Goal: Transaction & Acquisition: Purchase product/service

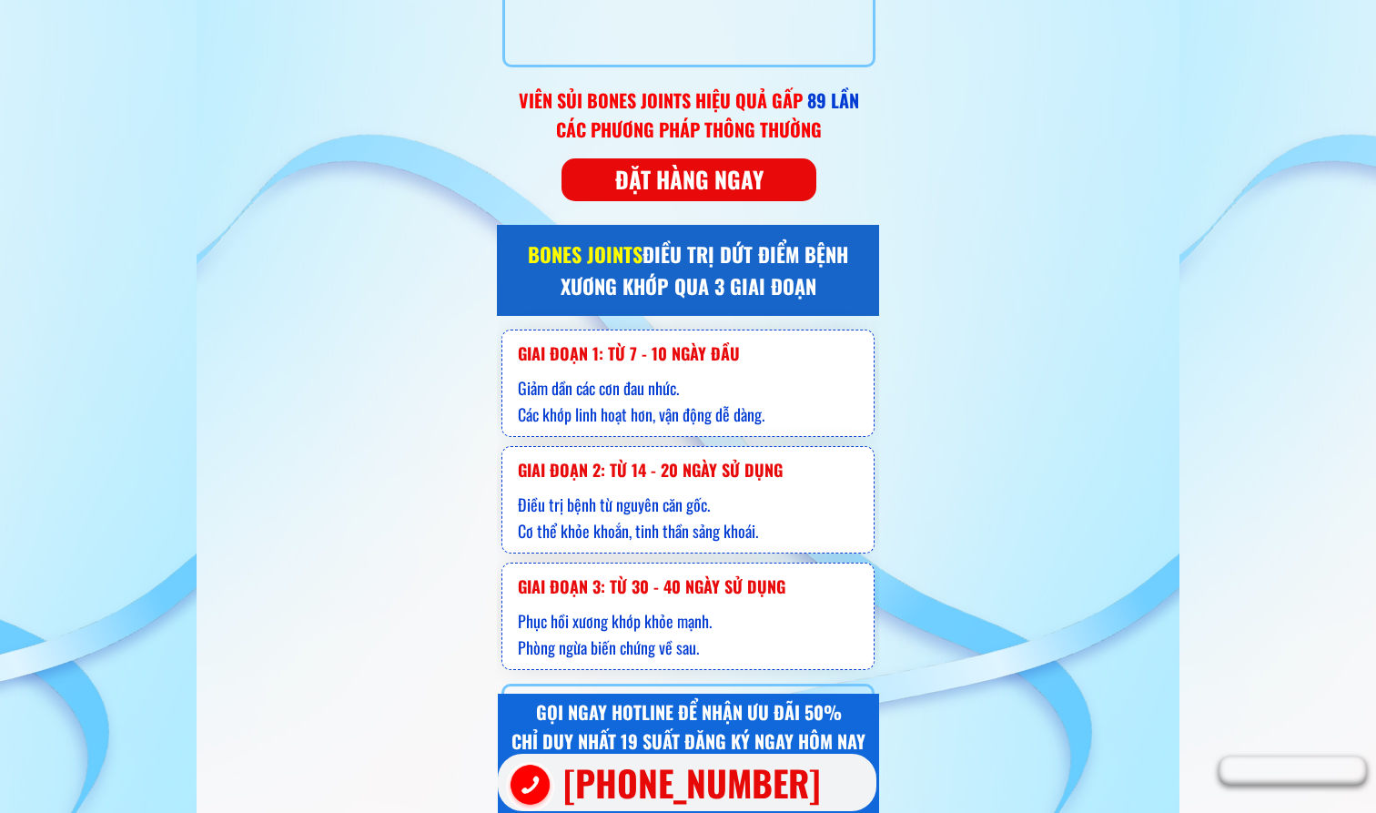
scroll to position [10156, 0]
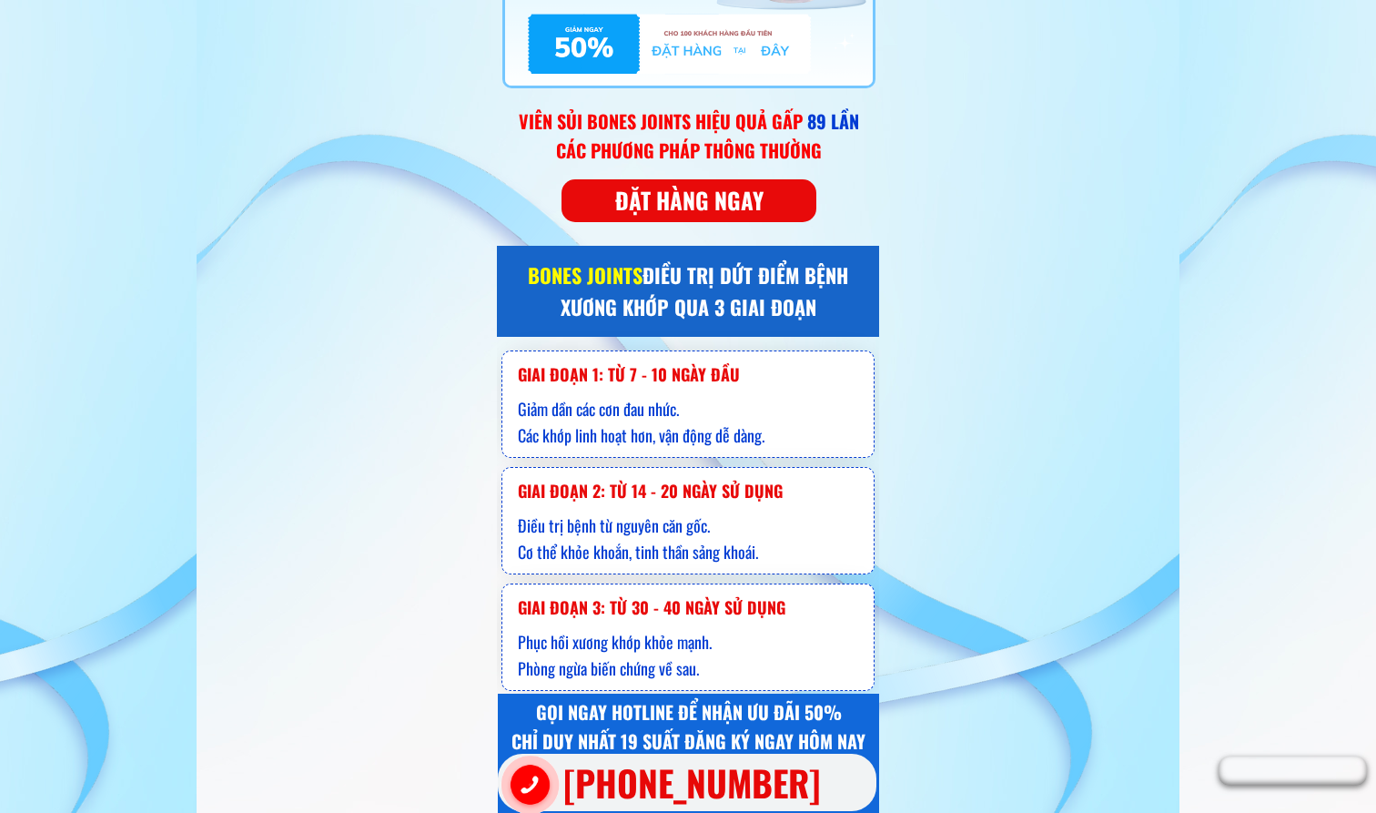
click at [772, 202] on p "ĐẶT HÀNG NGAY" at bounding box center [689, 200] width 261 height 44
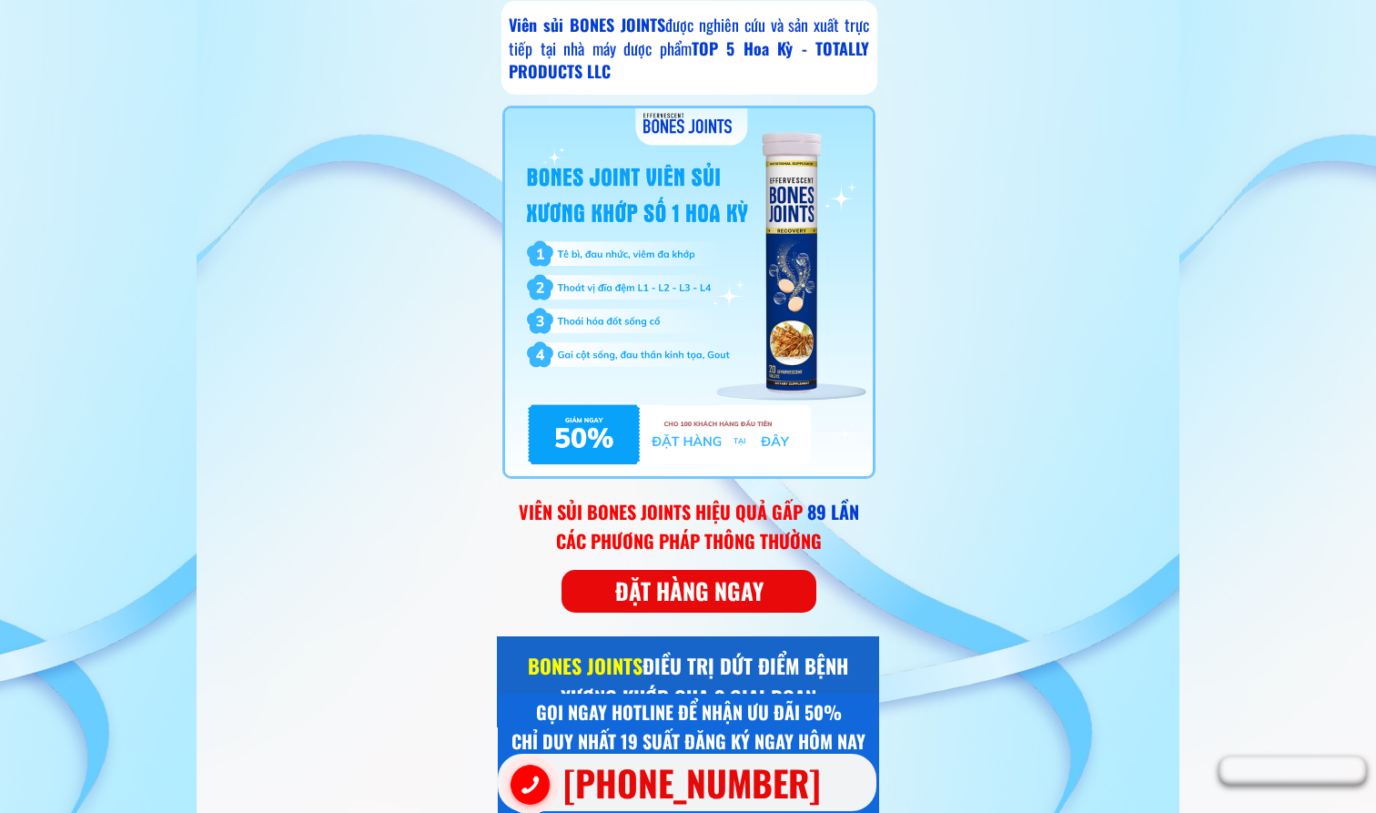
scroll to position [9766, 1]
click at [747, 587] on p "ĐẶT HÀNG NGAY" at bounding box center [689, 591] width 255 height 43
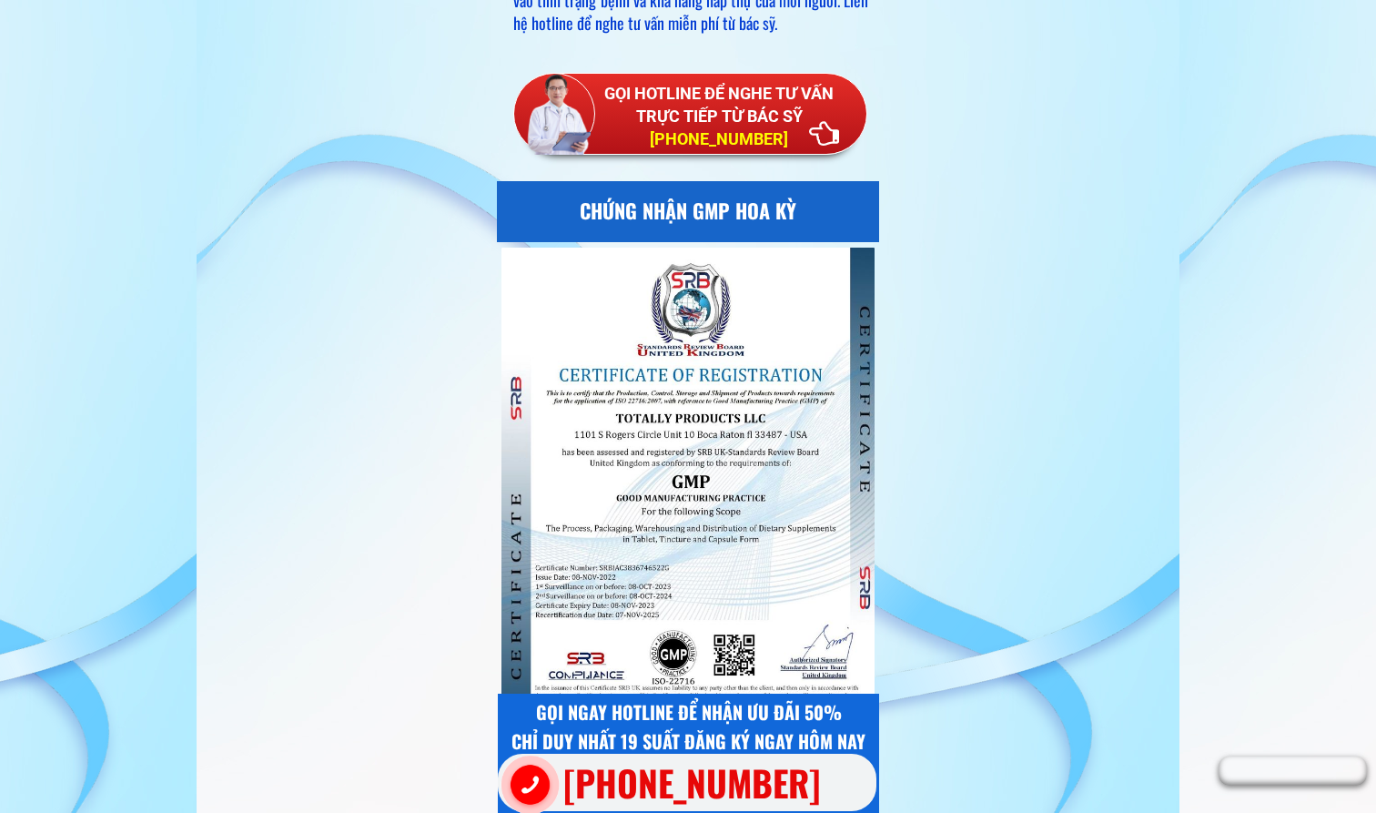
scroll to position [11414, 0]
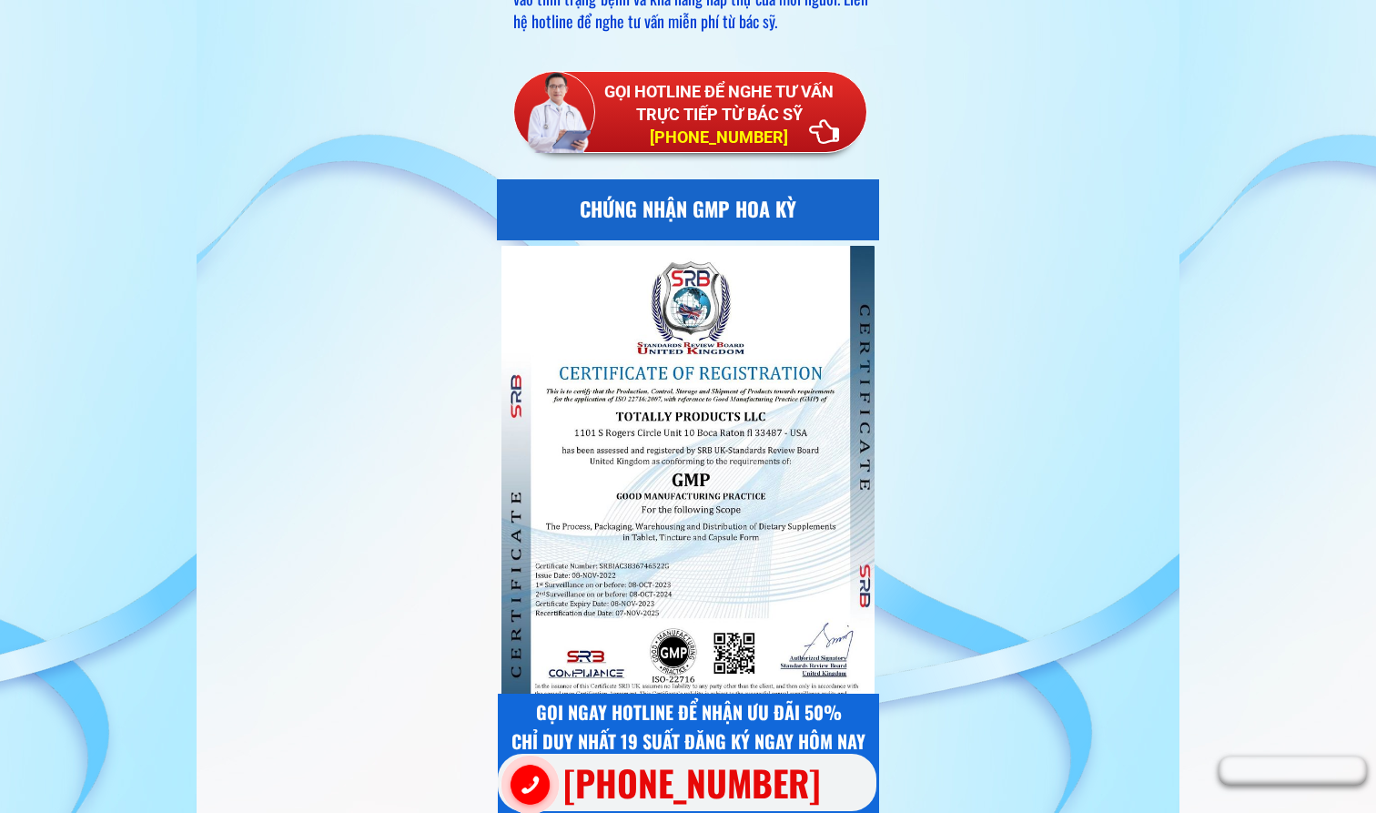
click at [676, 103] on h3 "GỌI HOTLINE ĐỂ NGHE TƯ VẤN TRỰC TIẾP TỪ BÁC SỸ [PHONE_NUMBER]" at bounding box center [719, 114] width 270 height 69
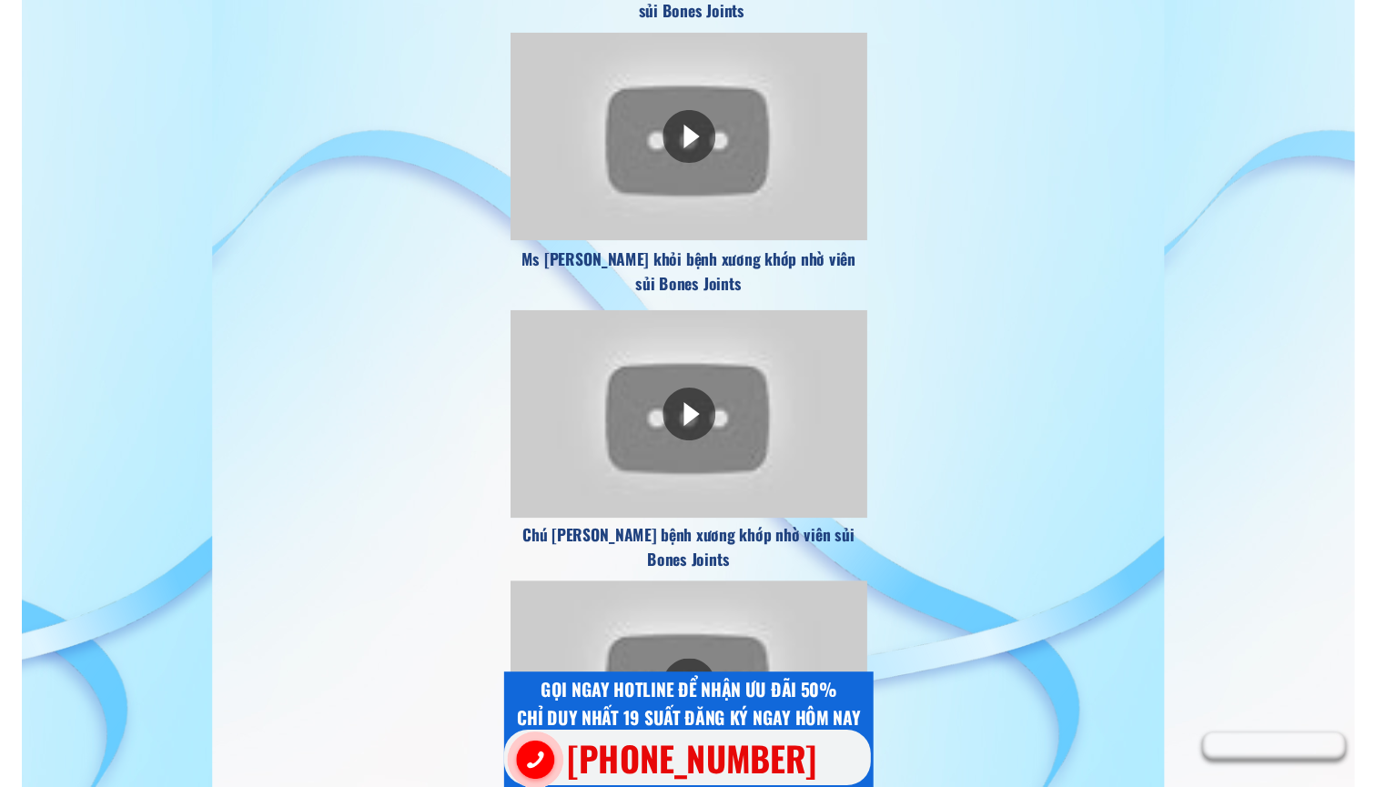
scroll to position [16610, 0]
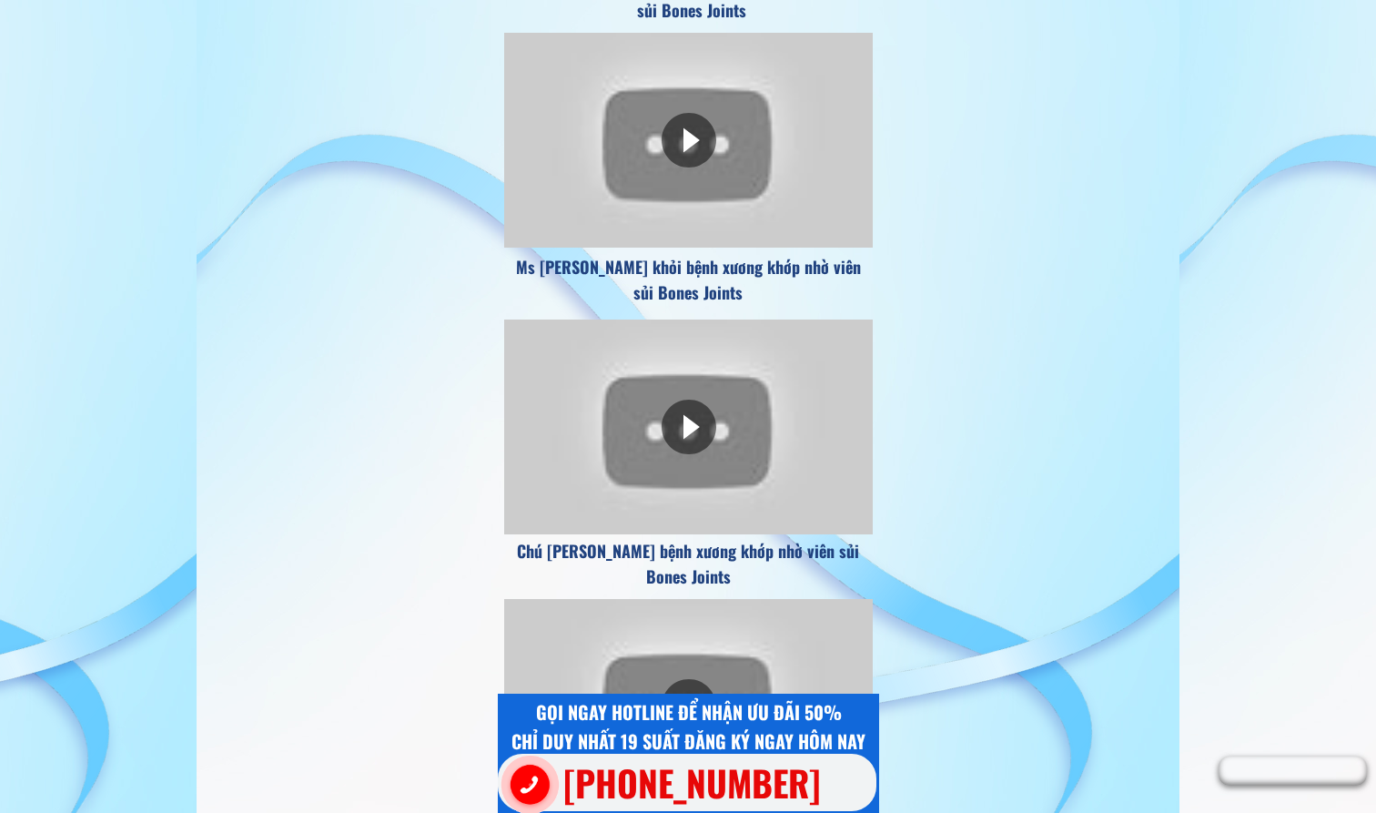
click at [626, 787] on h3 "[PHONE_NUMBER]" at bounding box center [710, 782] width 295 height 56
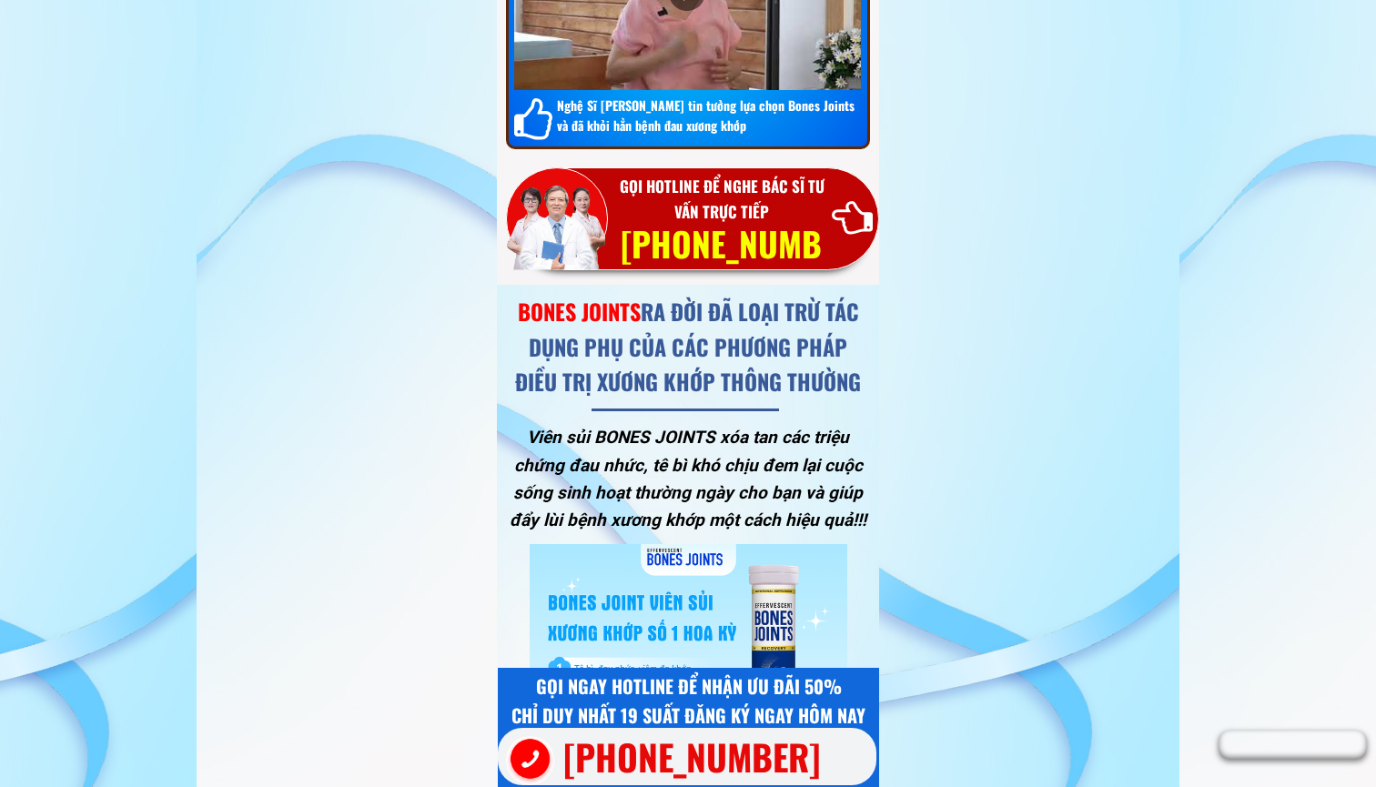
scroll to position [13365, 0]
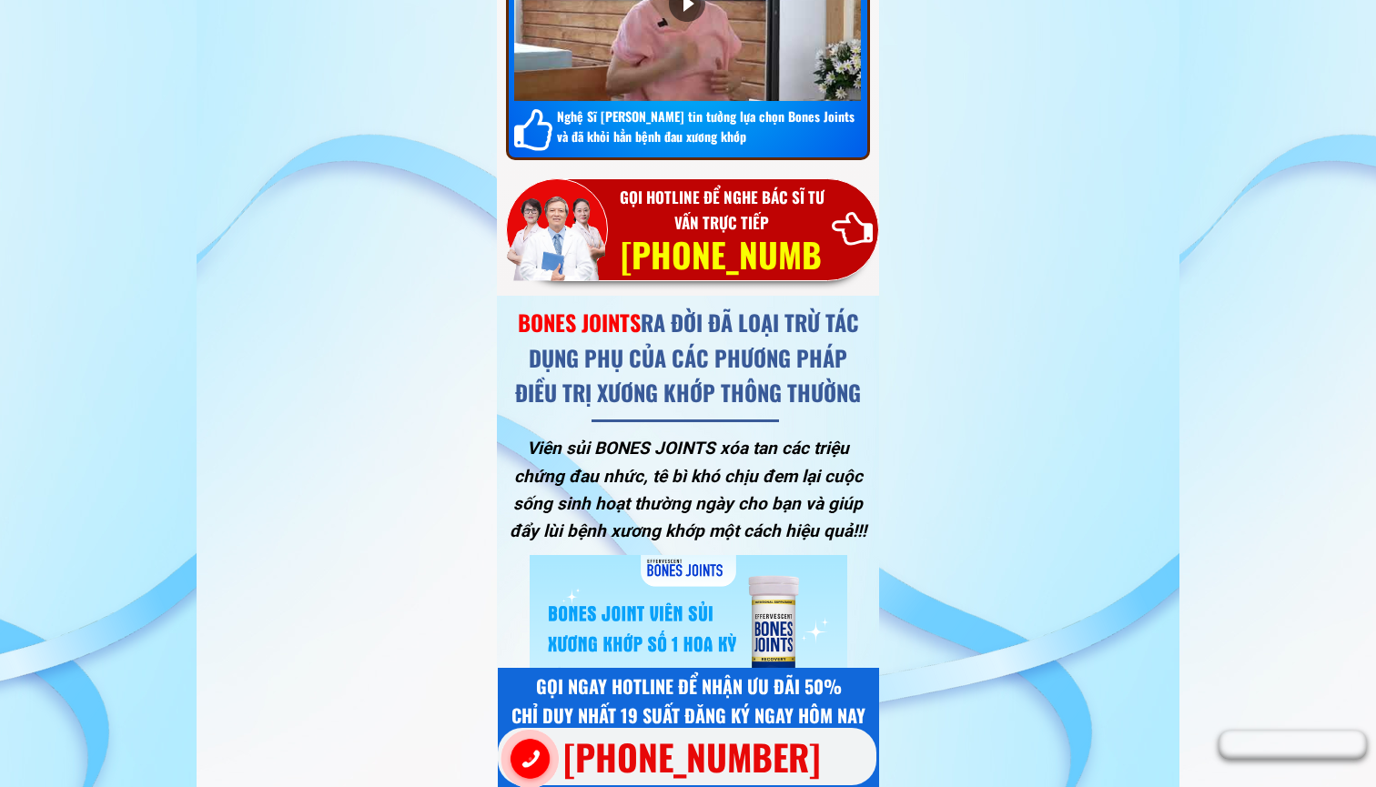
scroll to position [13351, 0]
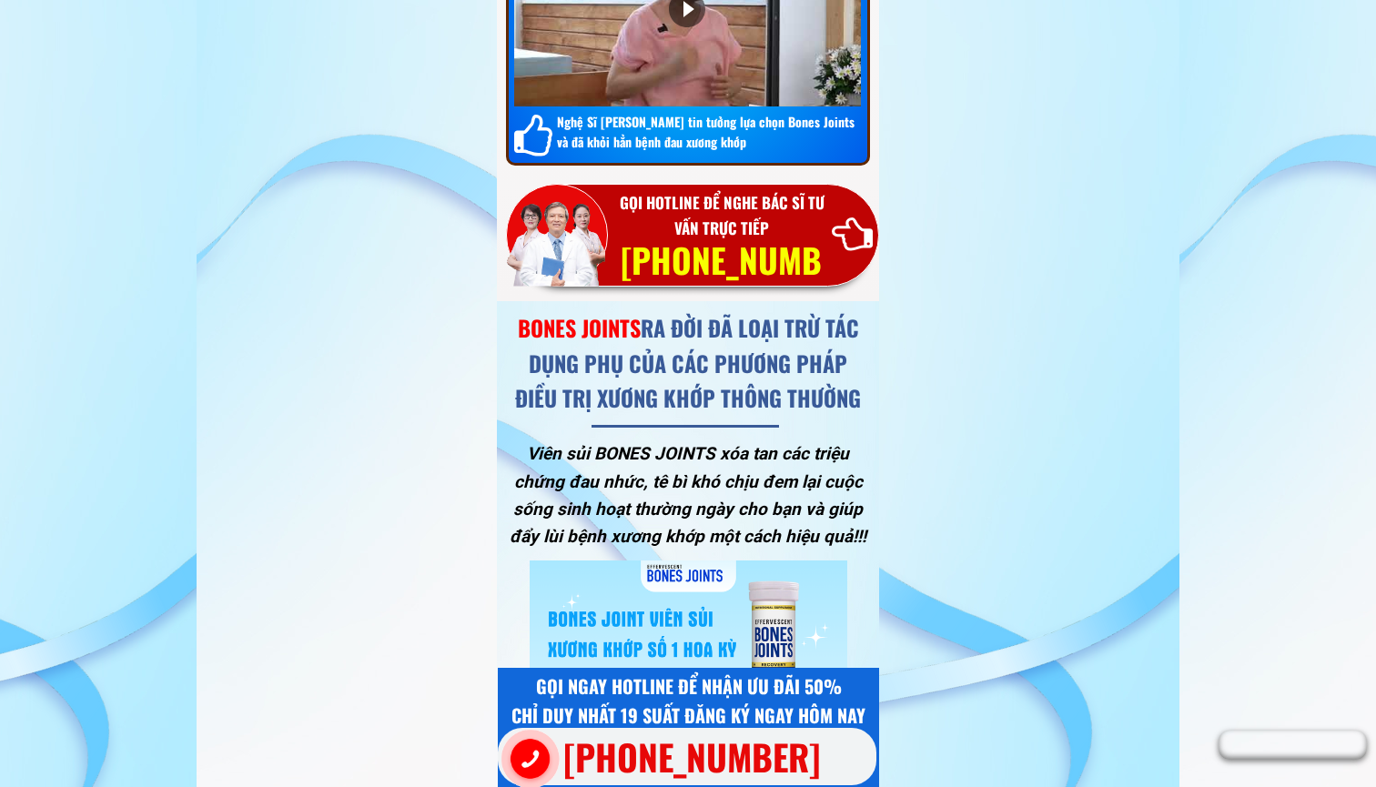
click at [718, 249] on h3 "[PHONE_NUMBER]" at bounding box center [721, 286] width 212 height 107
click at [563, 257] on div at bounding box center [551, 239] width 108 height 115
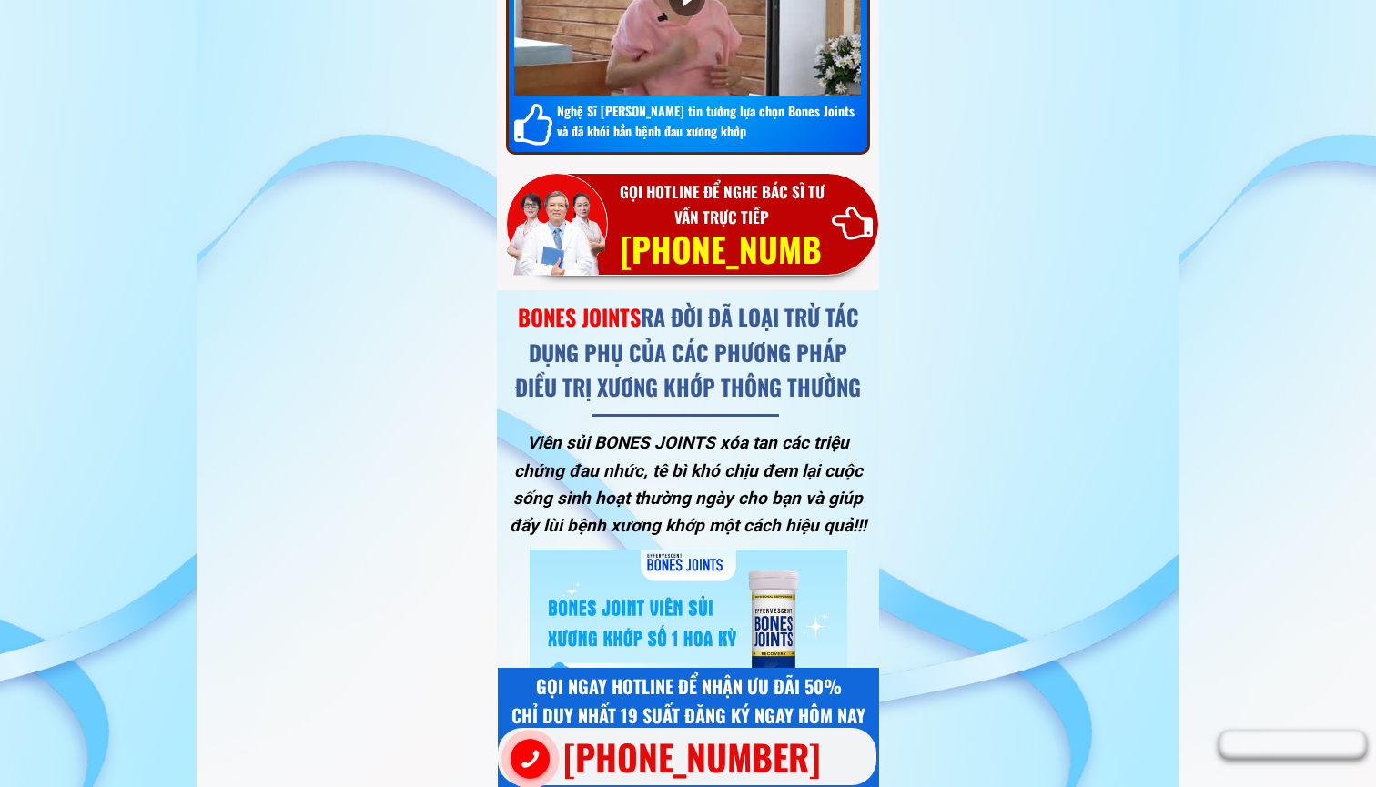
scroll to position [13363, 0]
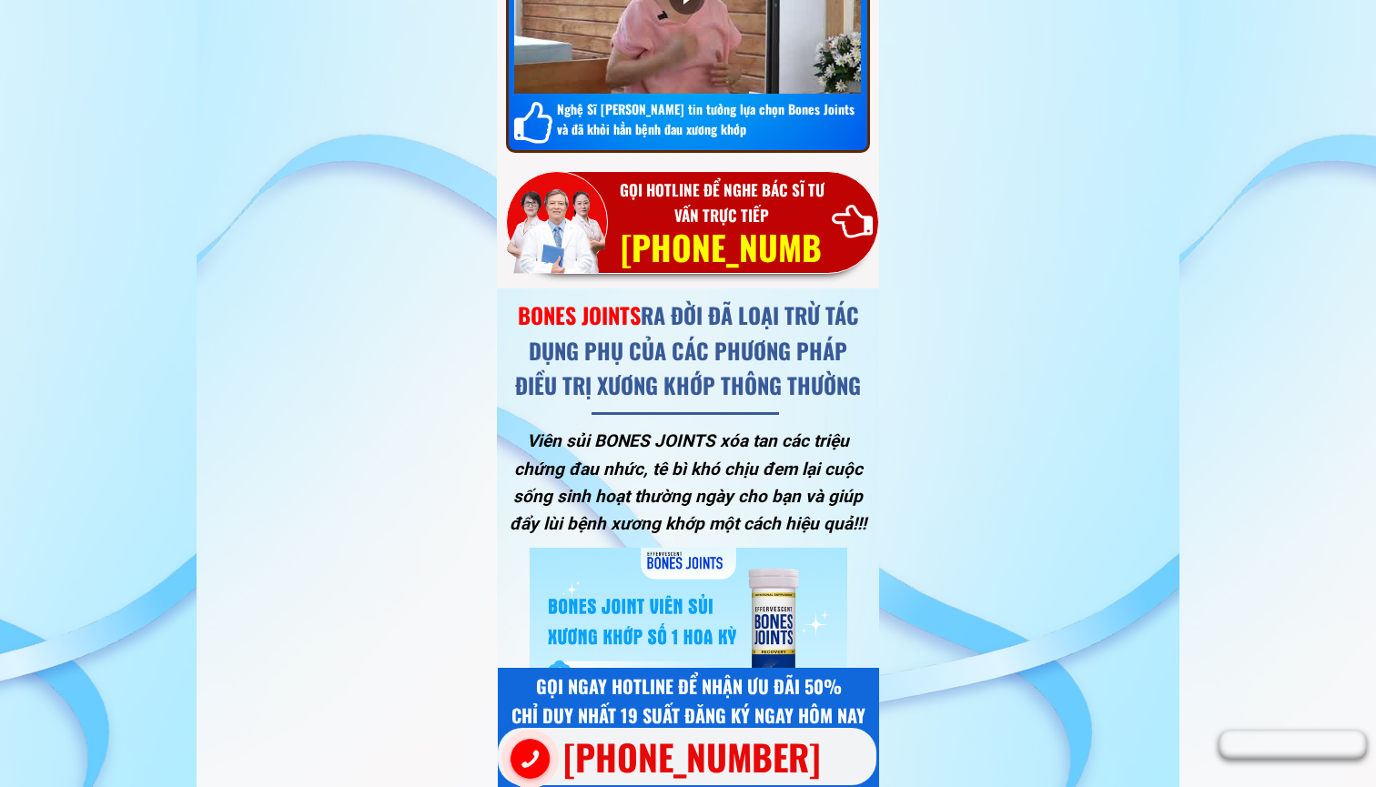
click at [683, 241] on h3 "[PHONE_NUMBER]" at bounding box center [721, 273] width 212 height 107
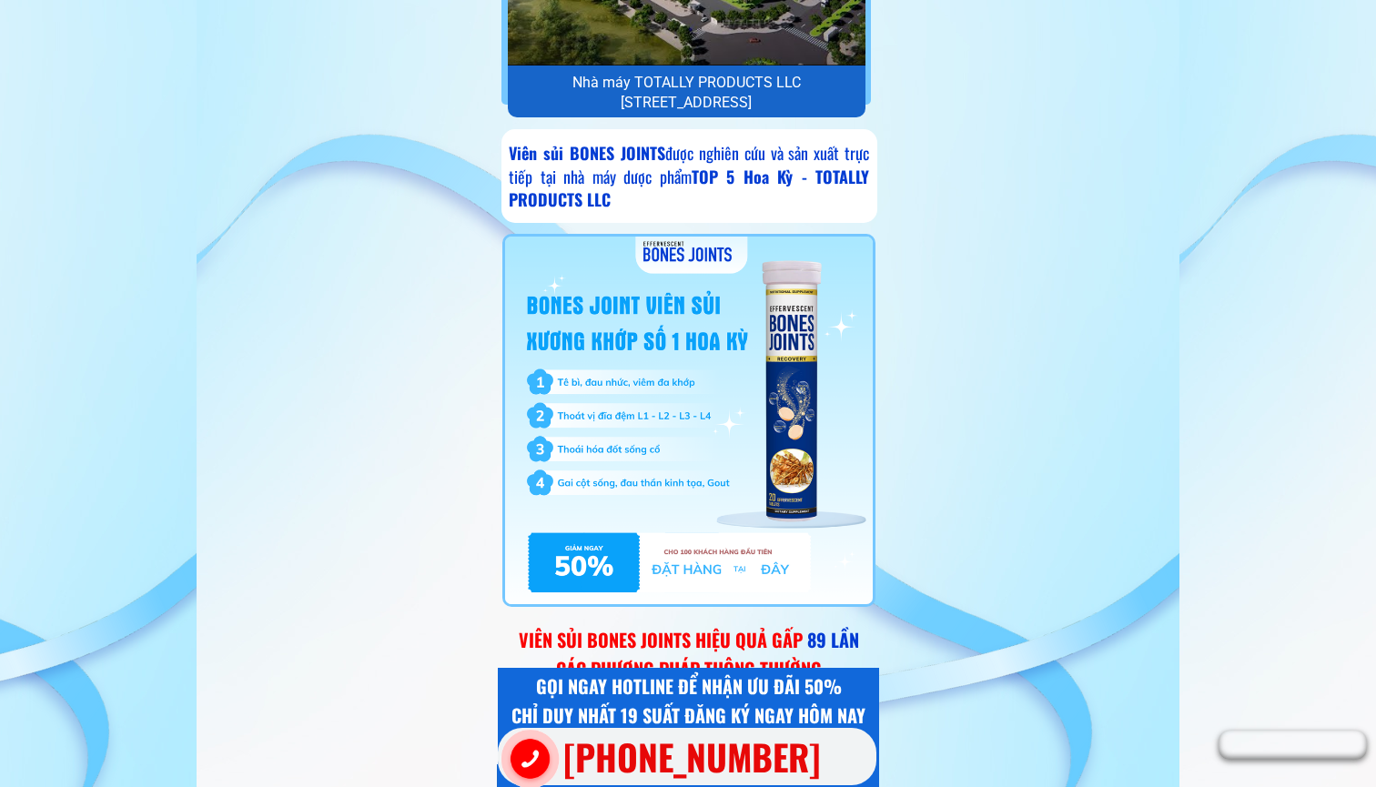
scroll to position [9635, 0]
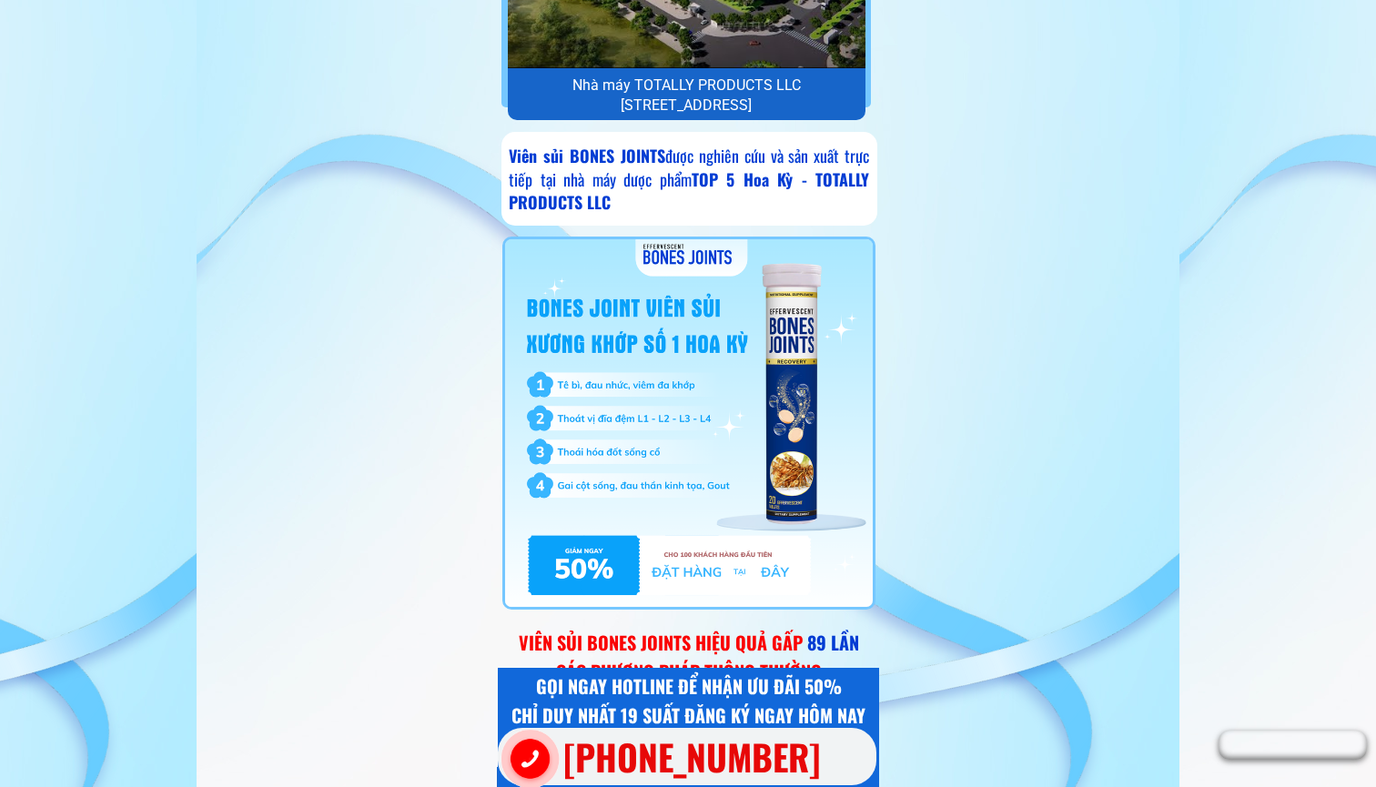
drag, startPoint x: 690, startPoint y: 269, endPoint x: 602, endPoint y: 572, distance: 315.7
click at [602, 572] on div at bounding box center [688, 423] width 373 height 373
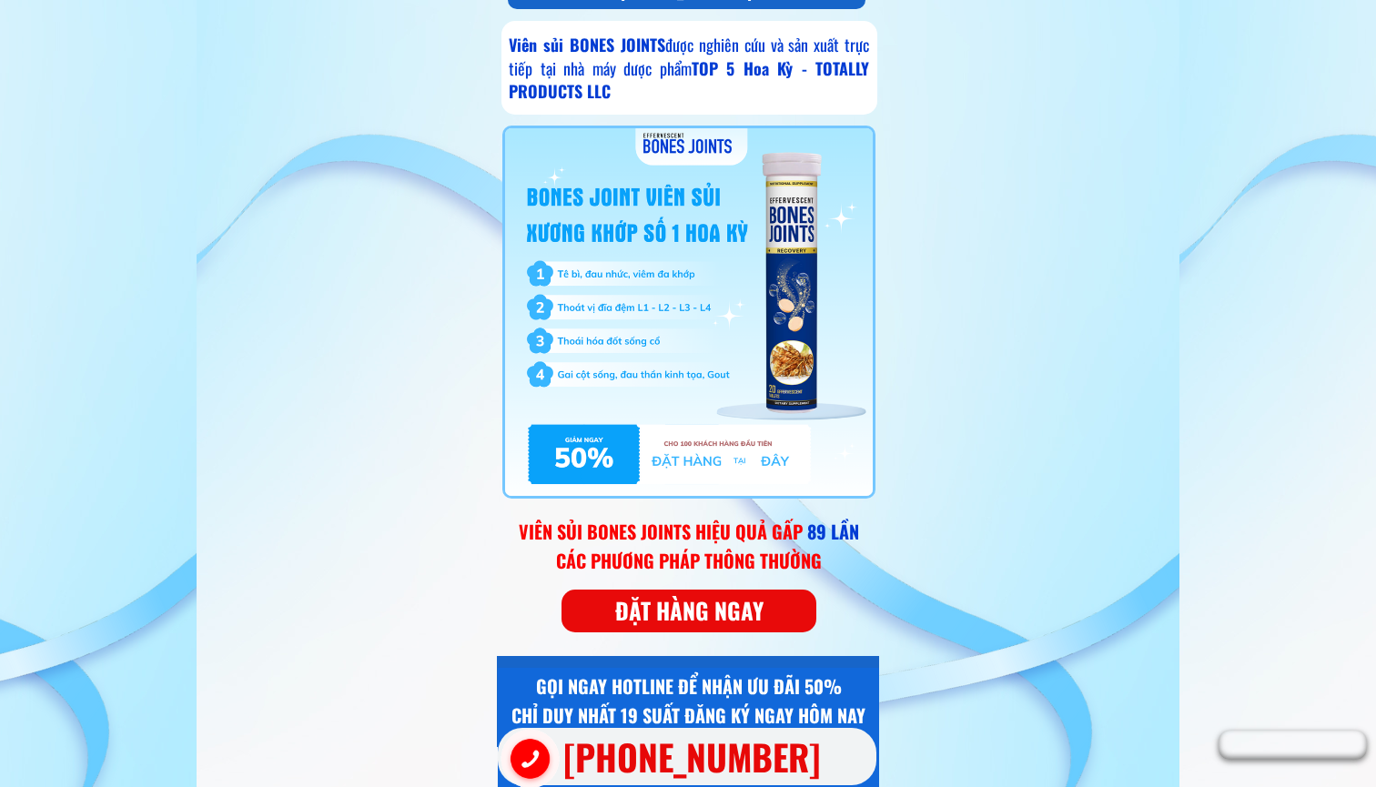
scroll to position [9749, 1]
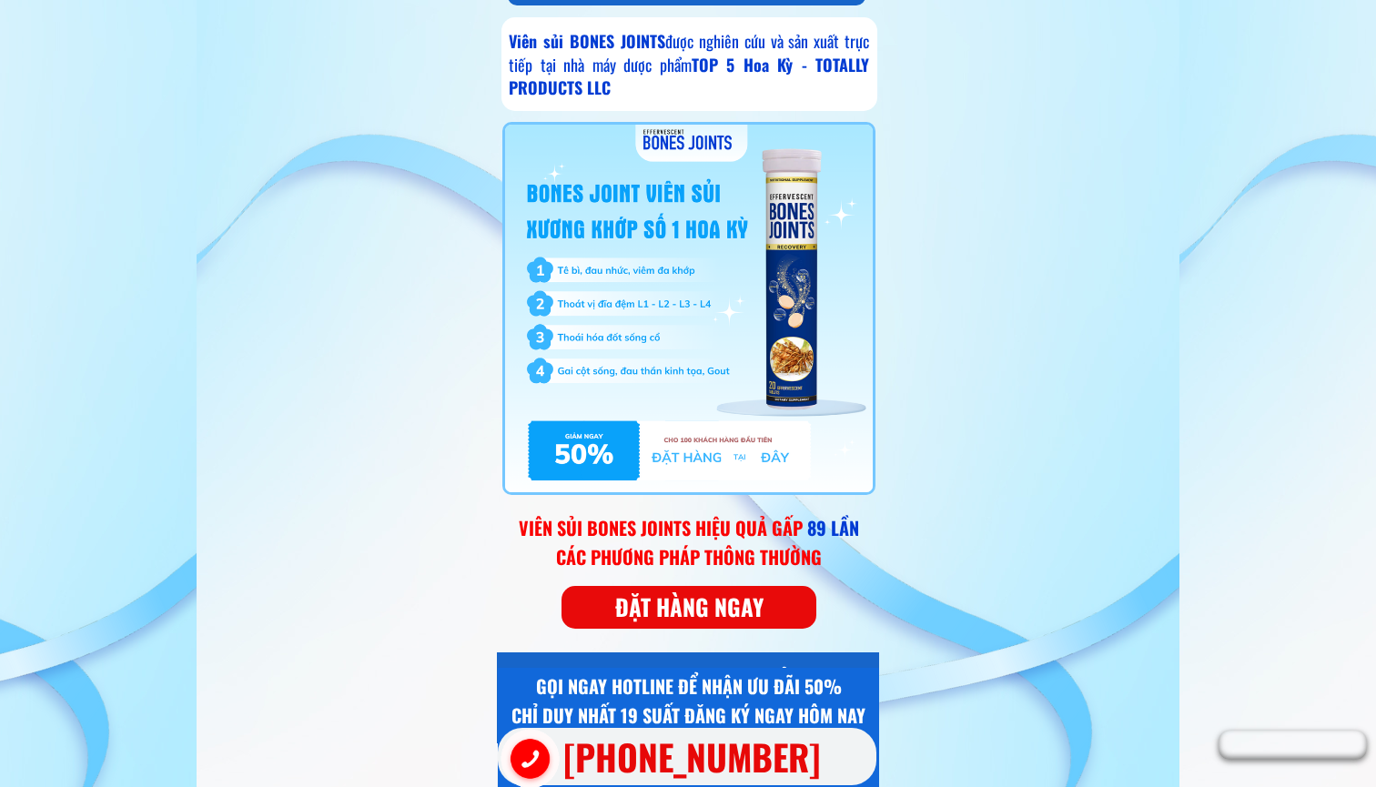
click at [635, 609] on p "ĐẶT HÀNG NGAY" at bounding box center [690, 607] width 256 height 43
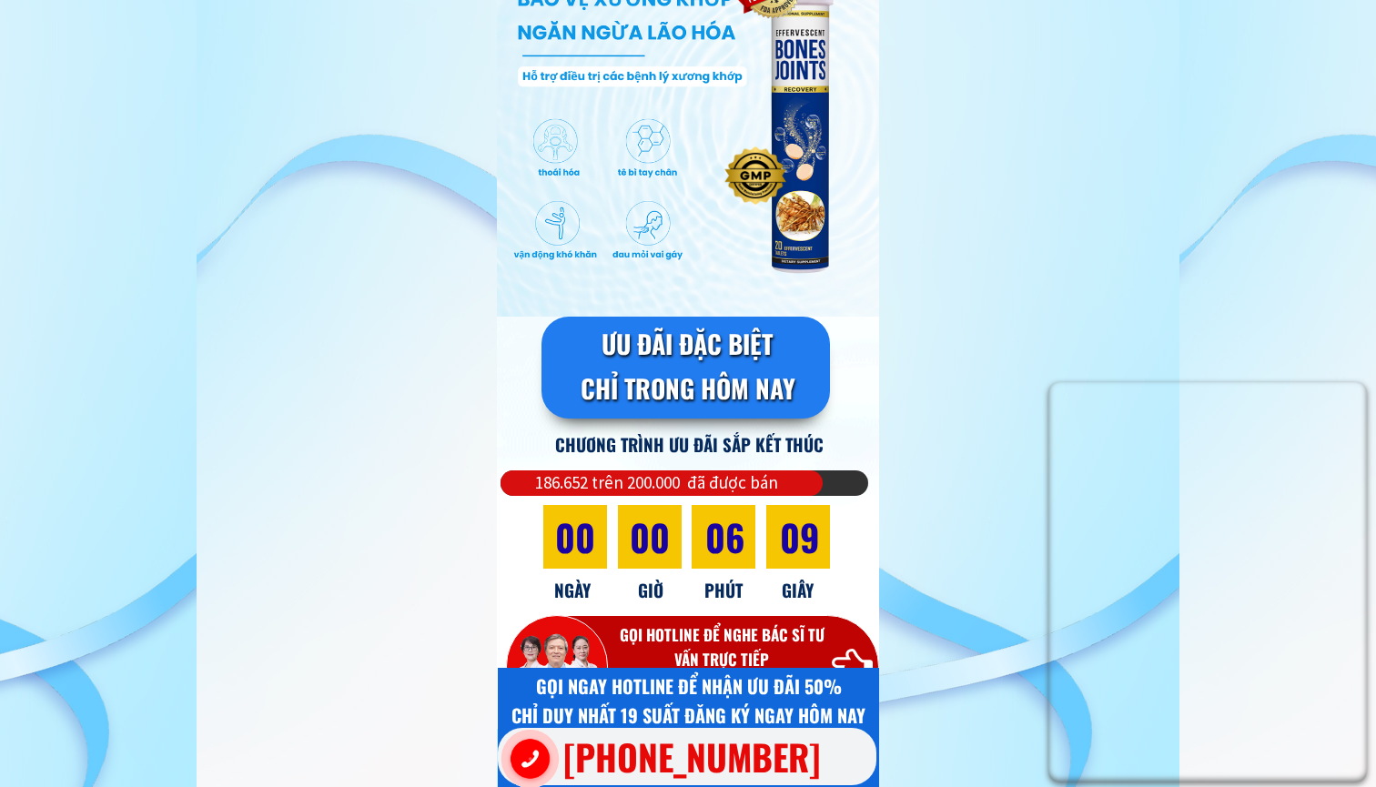
scroll to position [662, 0]
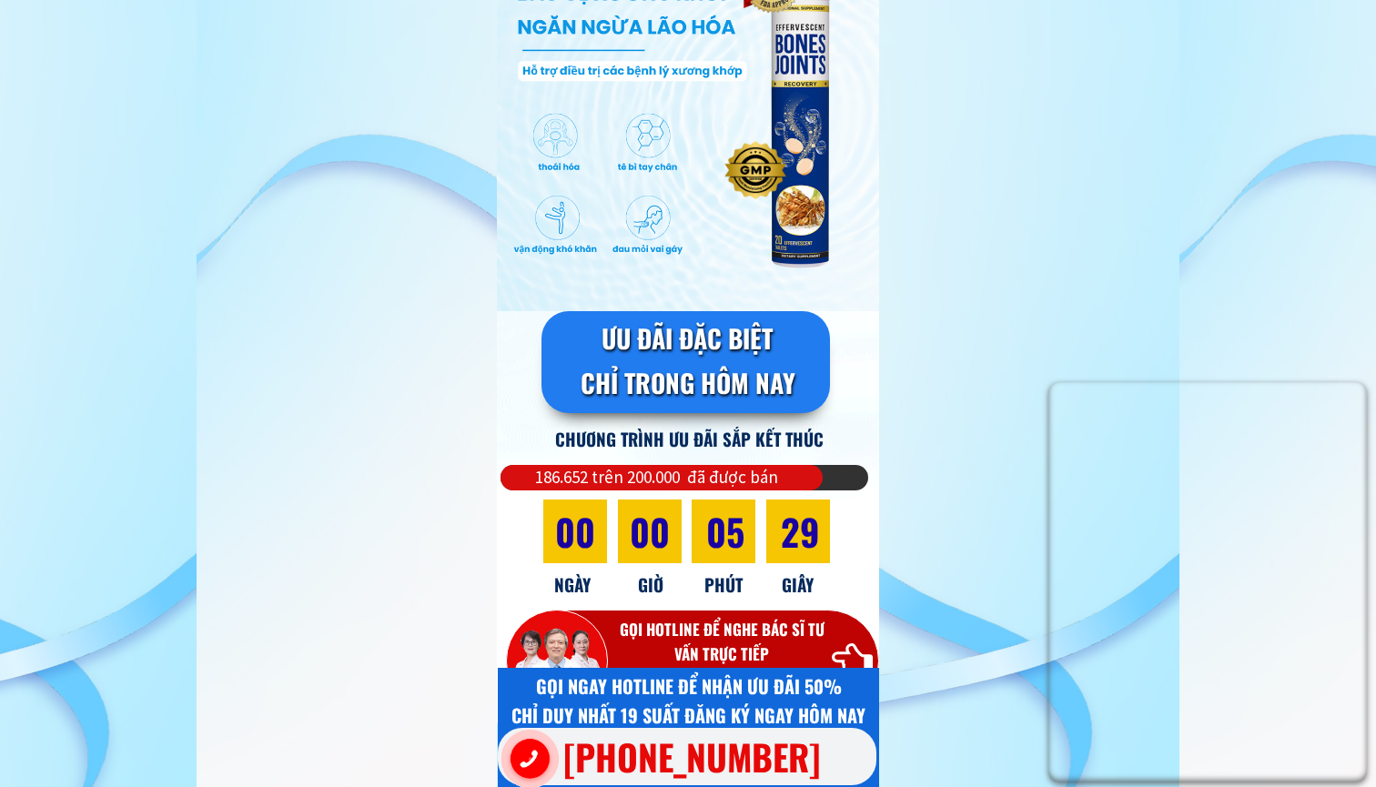
click at [834, 103] on div at bounding box center [688, 120] width 382 height 382
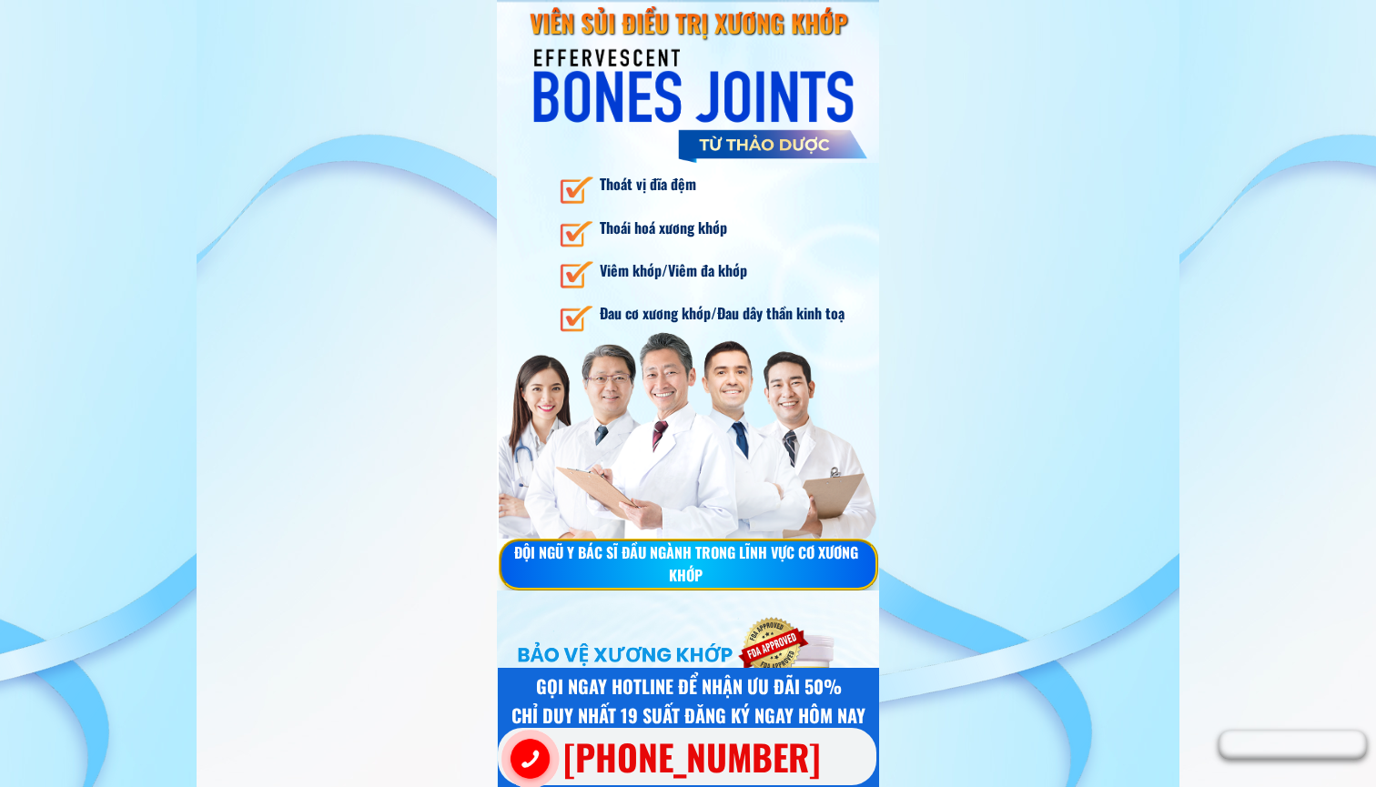
scroll to position [0, 0]
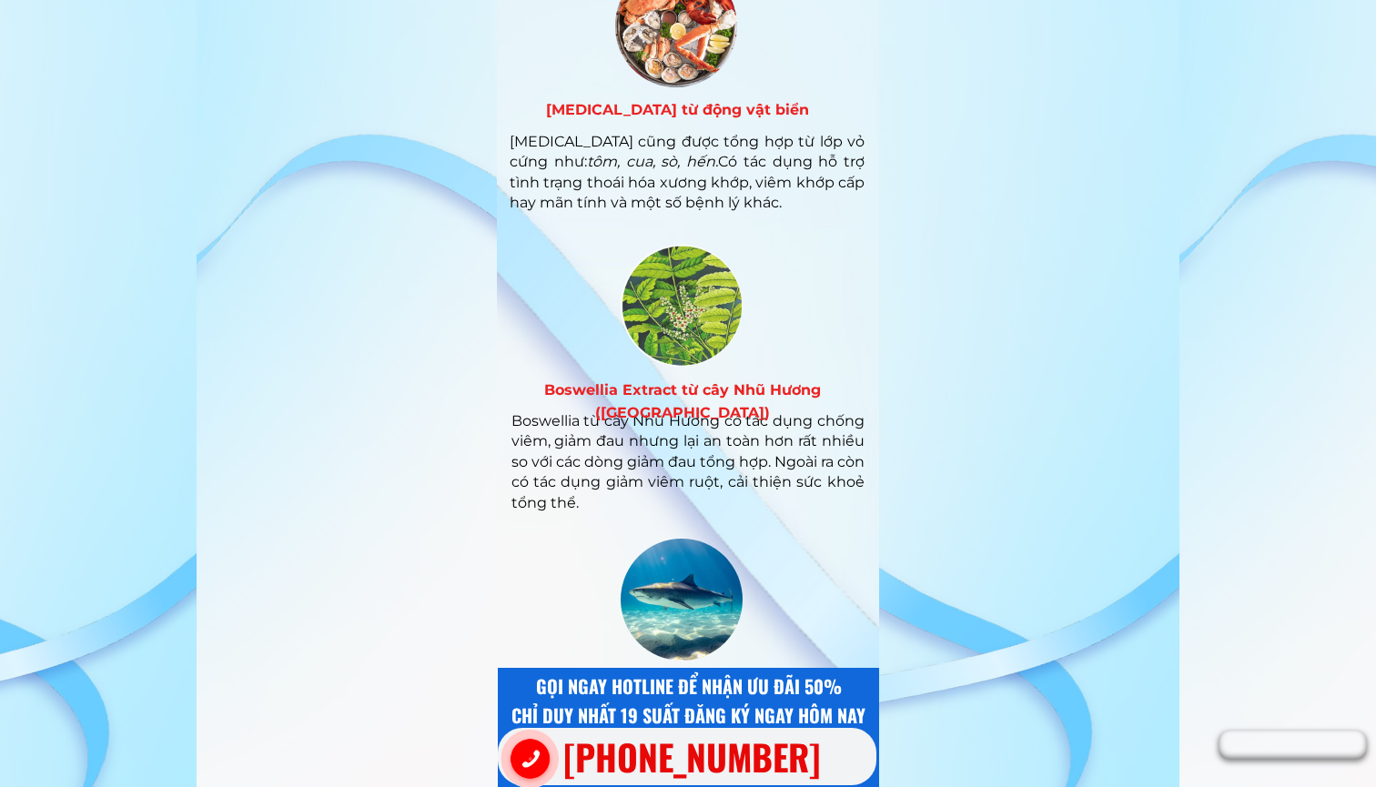
scroll to position [7792, 0]
